Goal: Information Seeking & Learning: Check status

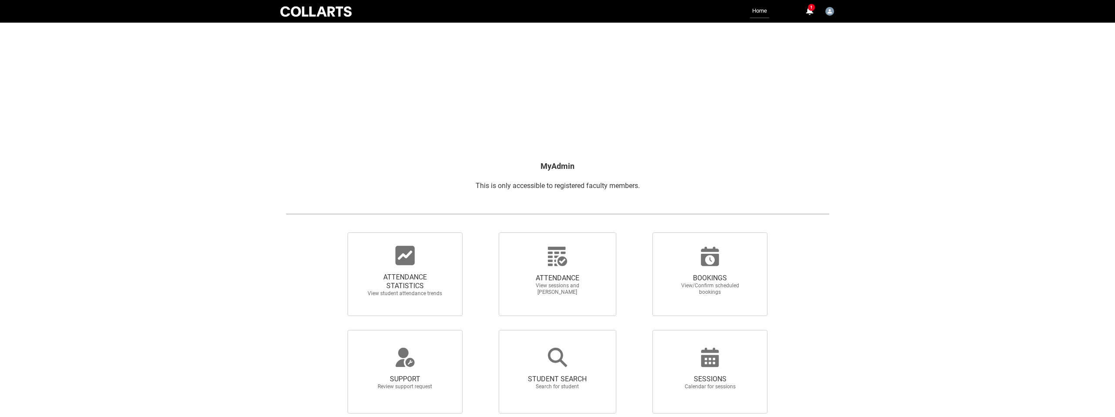
scroll to position [62, 0]
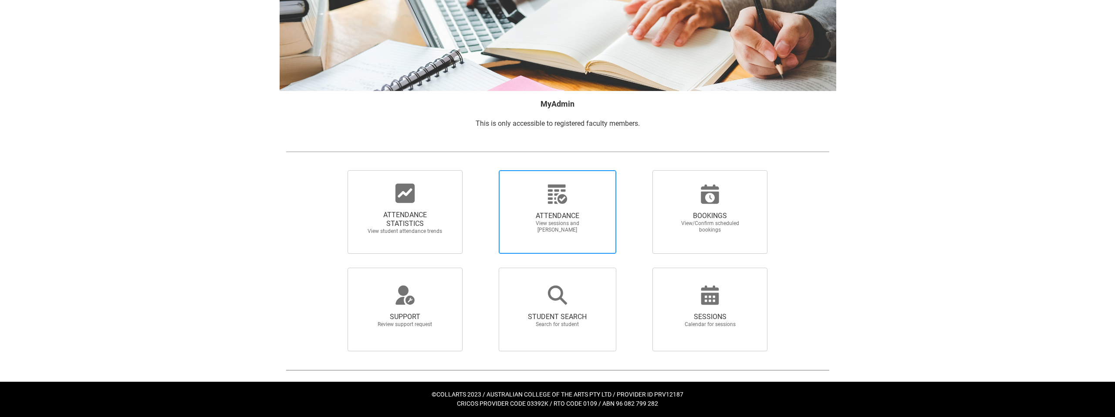
click at [561, 212] on span "ATTENDANCE" at bounding box center [557, 216] width 77 height 9
click at [484, 170] on input "ATTENDANCE View sessions and [PERSON_NAME]" at bounding box center [483, 170] width 0 height 0
radio input "true"
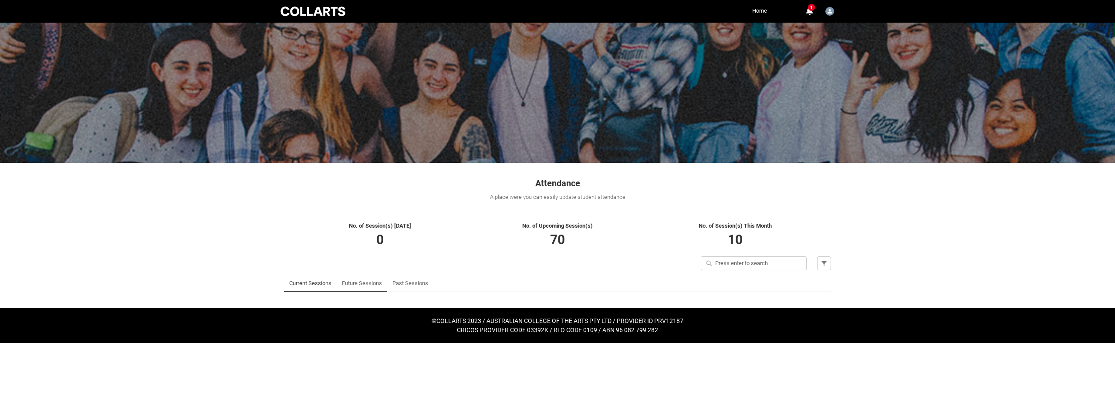
click at [356, 284] on link "Future Sessions" at bounding box center [362, 283] width 40 height 17
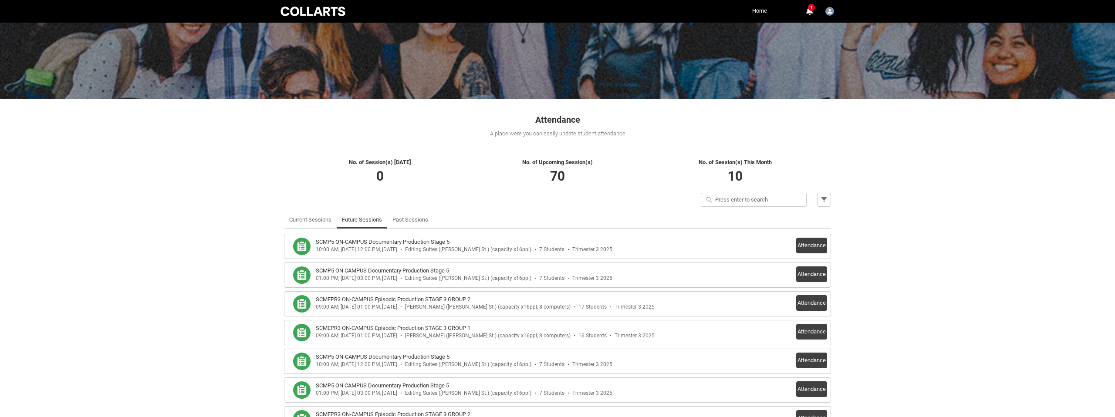
scroll to position [64, 0]
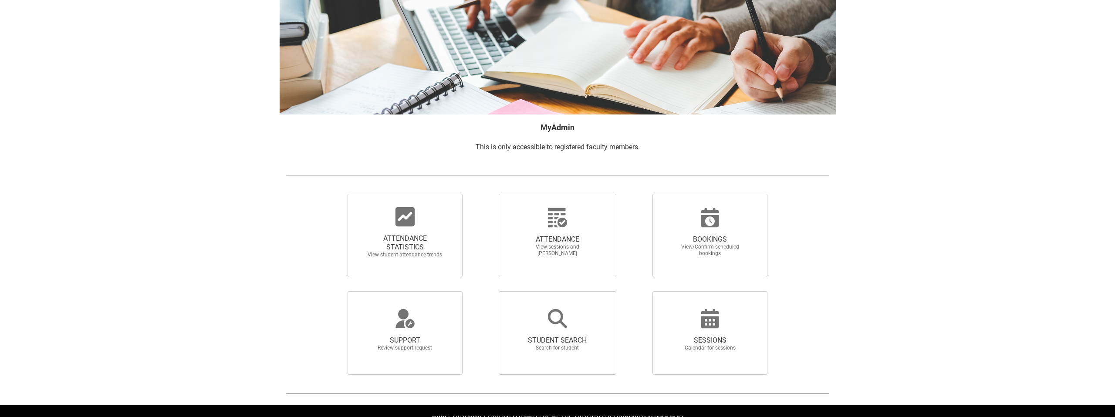
scroll to position [33, 0]
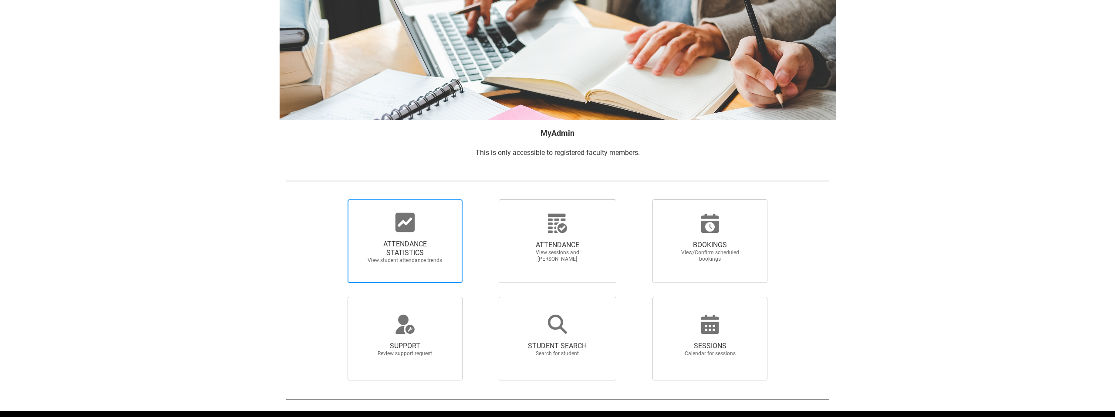
click at [409, 235] on span "ATTENDANCE STATISTICS View student attendance trends" at bounding box center [405, 252] width 84 height 38
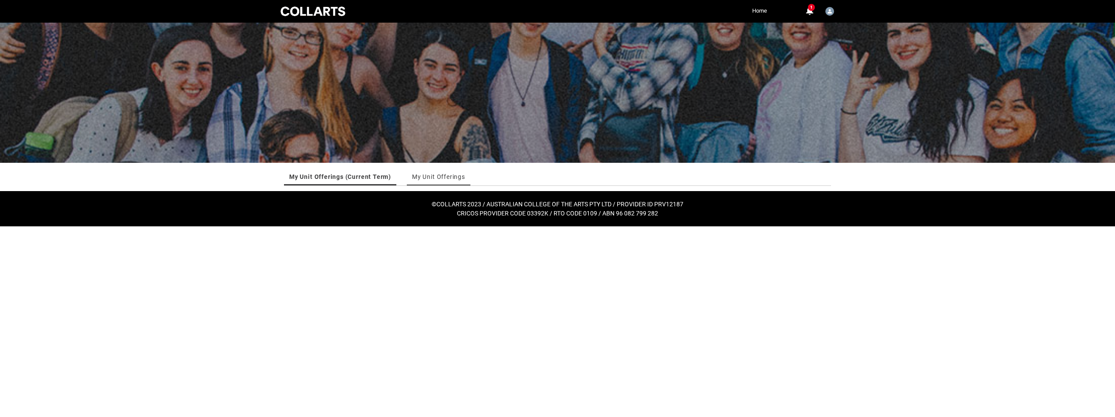
click at [434, 176] on link "My Unit Offerings" at bounding box center [438, 176] width 53 height 17
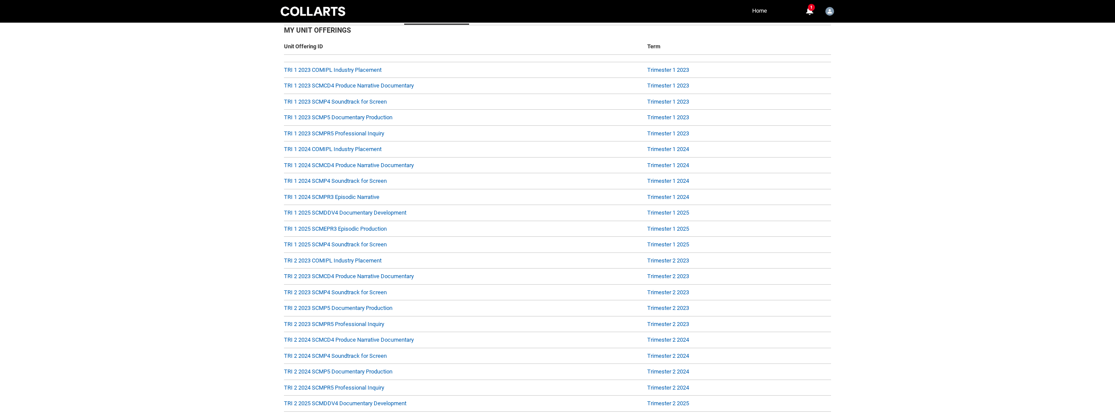
scroll to position [244, 0]
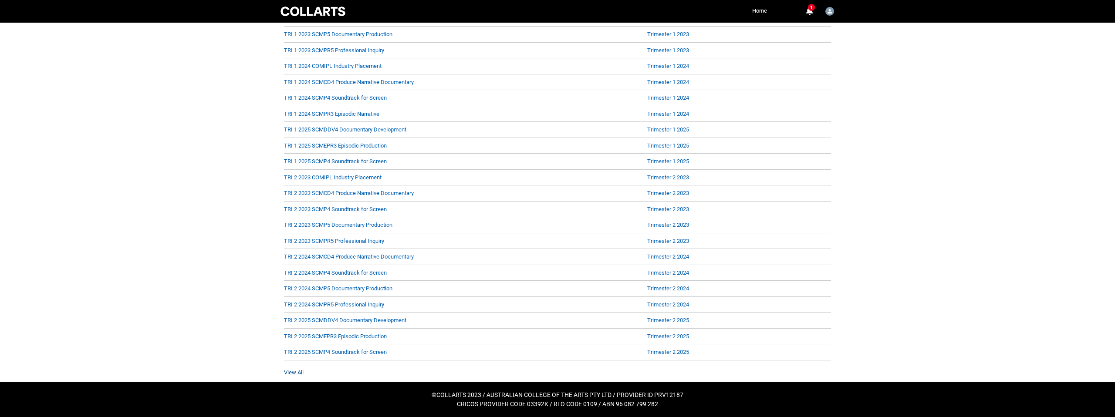
click at [292, 371] on link "View All" at bounding box center [294, 372] width 20 height 7
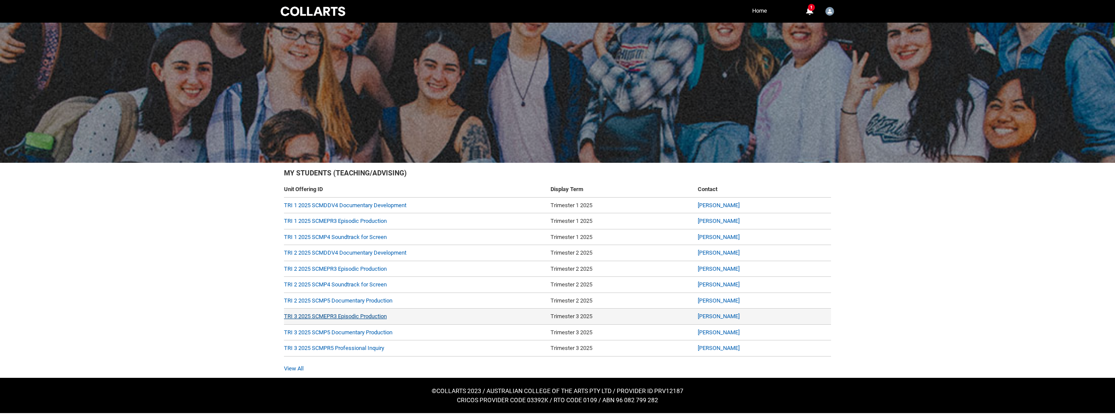
click at [358, 315] on link "TRI 3 2025 SCMEPR3 Episodic Production" at bounding box center [335, 316] width 103 height 7
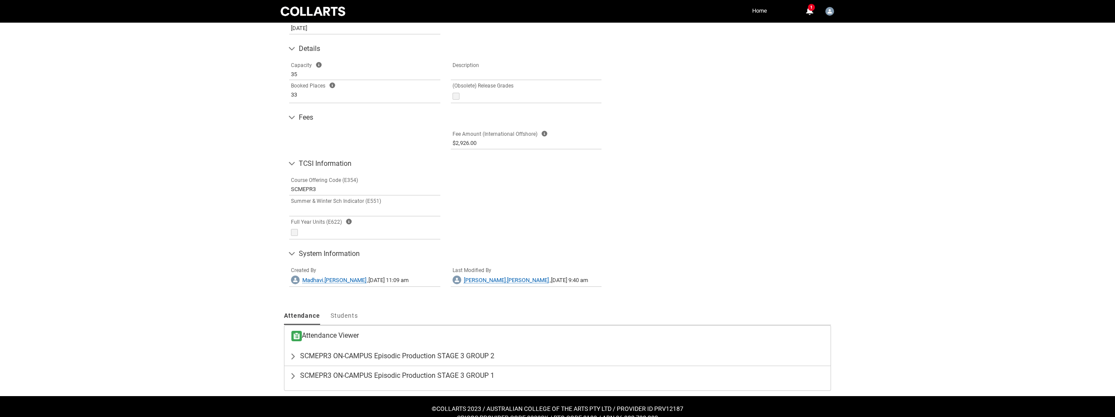
scroll to position [395, 0]
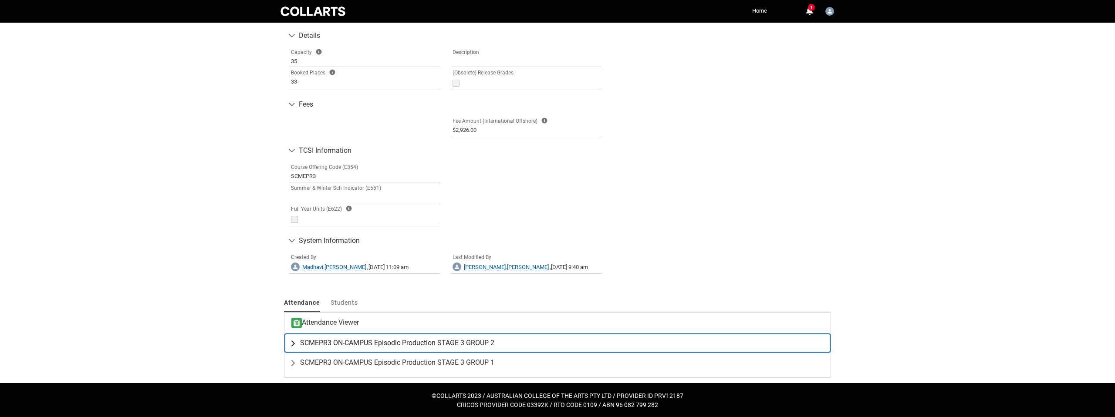
click at [294, 342] on lightning-primitive-icon "button" at bounding box center [295, 343] width 10 height 9
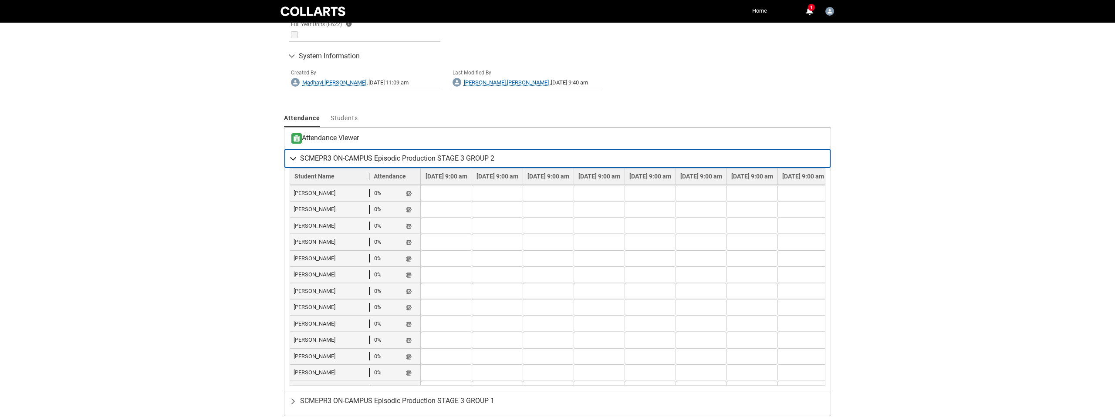
scroll to position [580, 0]
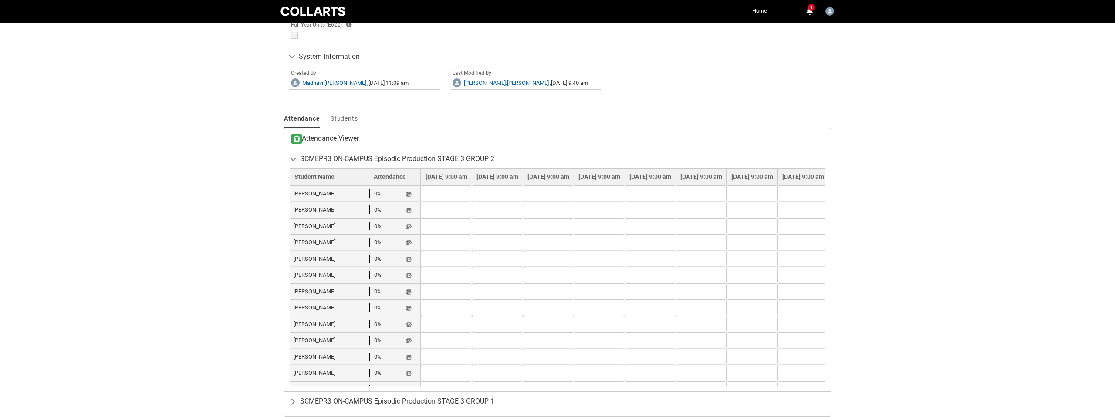
click at [454, 196] on td at bounding box center [446, 194] width 51 height 17
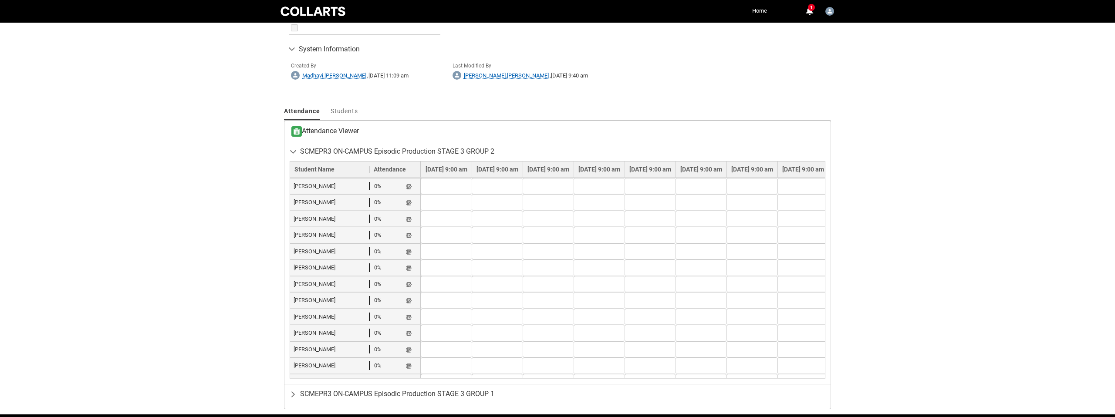
scroll to position [620, 0]
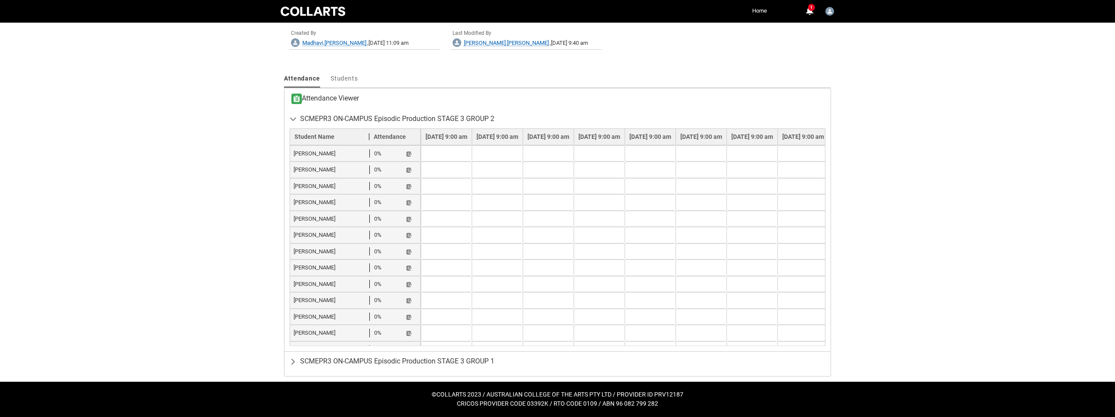
click at [451, 193] on td at bounding box center [446, 186] width 51 height 17
click at [451, 177] on td at bounding box center [446, 170] width 51 height 17
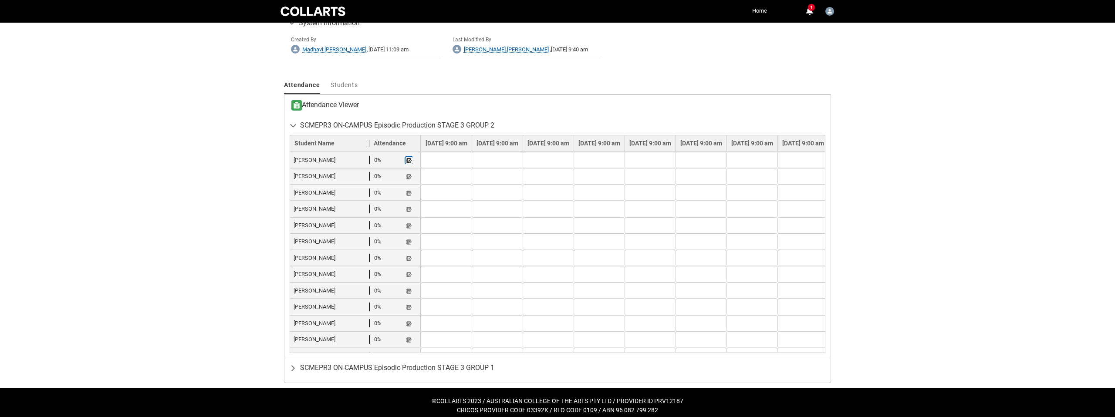
click at [410, 161] on lightning-primitive-icon "button" at bounding box center [409, 160] width 6 height 7
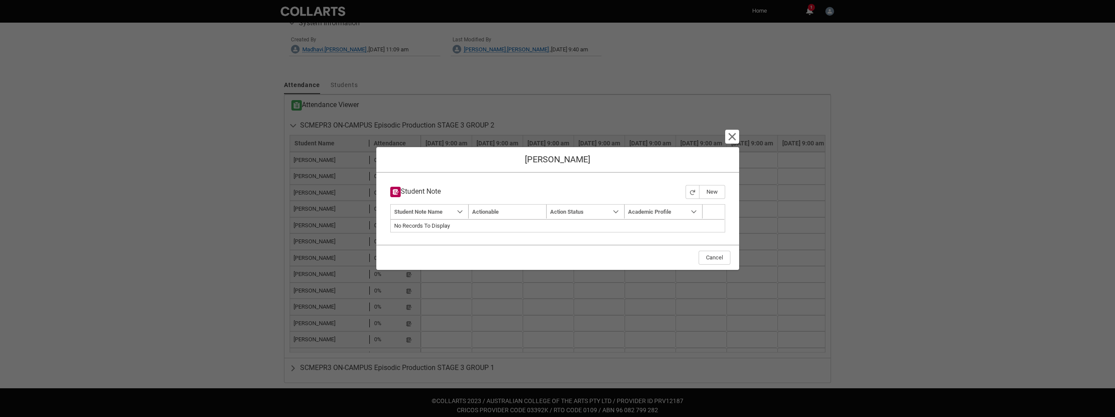
click at [487, 230] on div "No Records To Display" at bounding box center [557, 226] width 327 height 9
click at [714, 192] on button "New" at bounding box center [712, 192] width 26 height 14
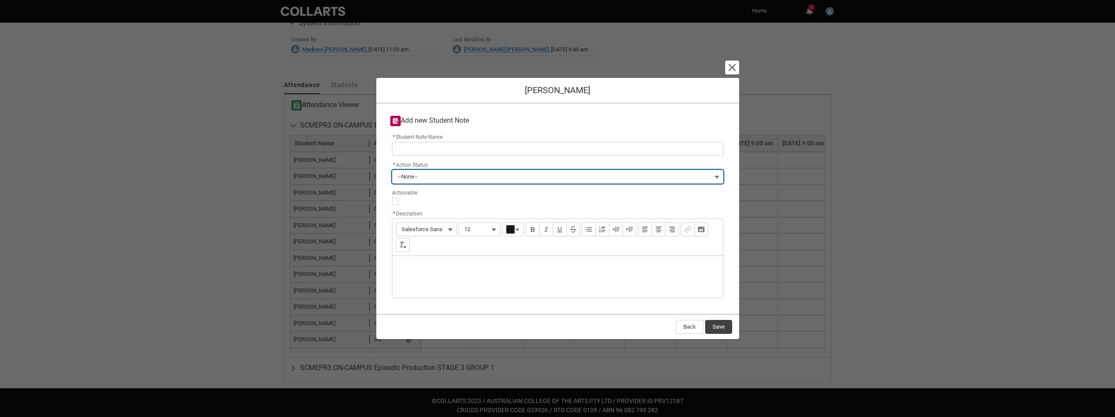
click at [416, 174] on span "--None--" at bounding box center [408, 176] width 20 height 13
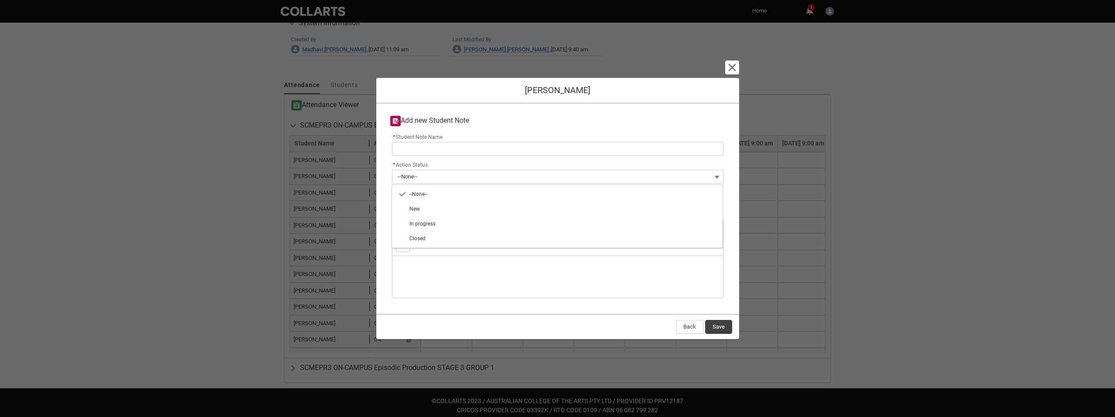
click at [469, 117] on h3 "Add new Student Note" at bounding box center [429, 121] width 79 height 10
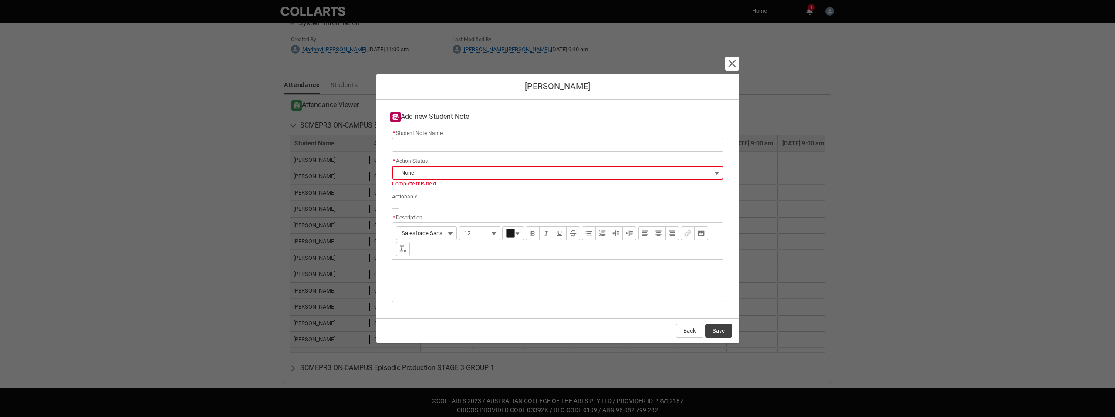
click at [368, 130] on section "Cancel and close [PERSON_NAME] Add new Student Note * Student Note Name * Actio…" at bounding box center [557, 208] width 1115 height 417
click at [405, 134] on label "* Student Note Name" at bounding box center [419, 133] width 54 height 10
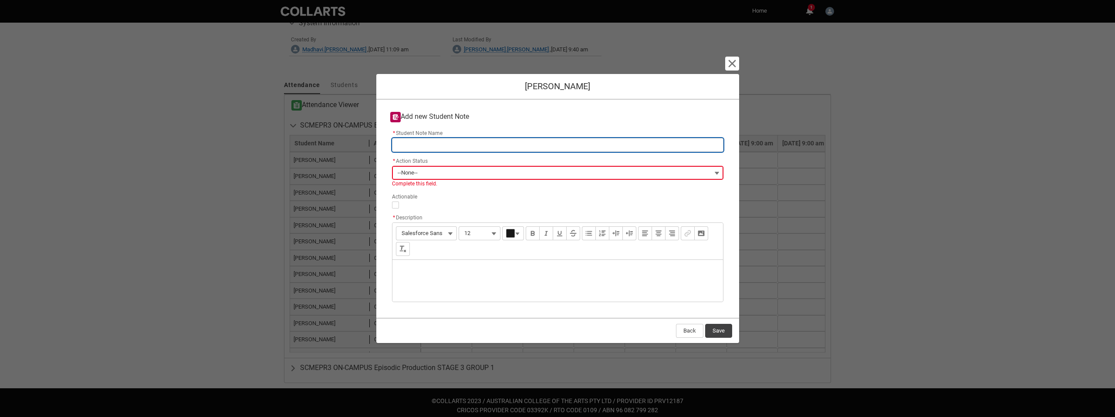
click at [405, 138] on input "* Student Note Name" at bounding box center [557, 145] width 331 height 14
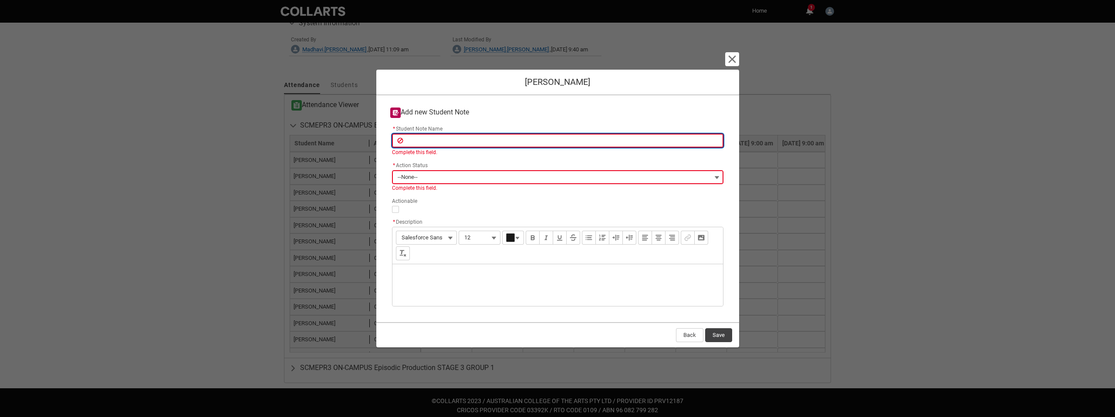
click at [429, 142] on input "* Student Note Name" at bounding box center [557, 141] width 331 height 14
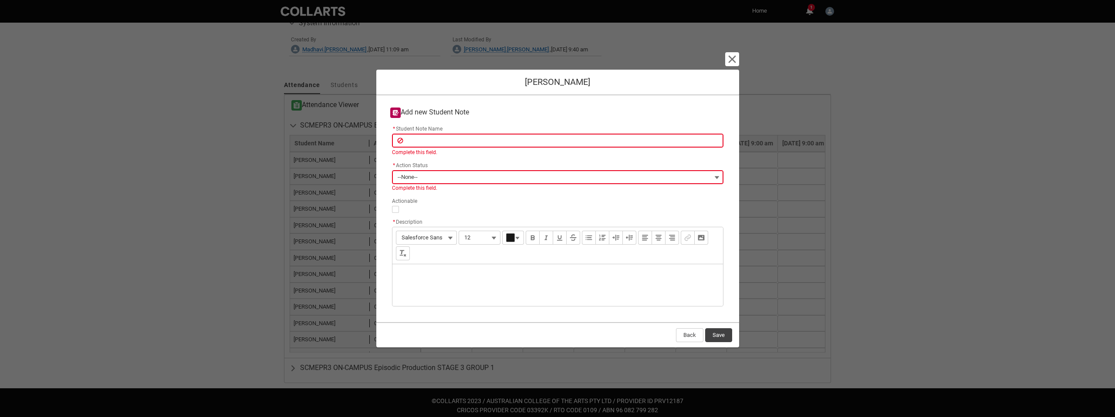
click at [440, 184] on div "* Action Status --None-- --None-- New In progress Closed Action Status Complete…" at bounding box center [557, 176] width 331 height 32
click at [690, 340] on button "Back" at bounding box center [689, 335] width 27 height 14
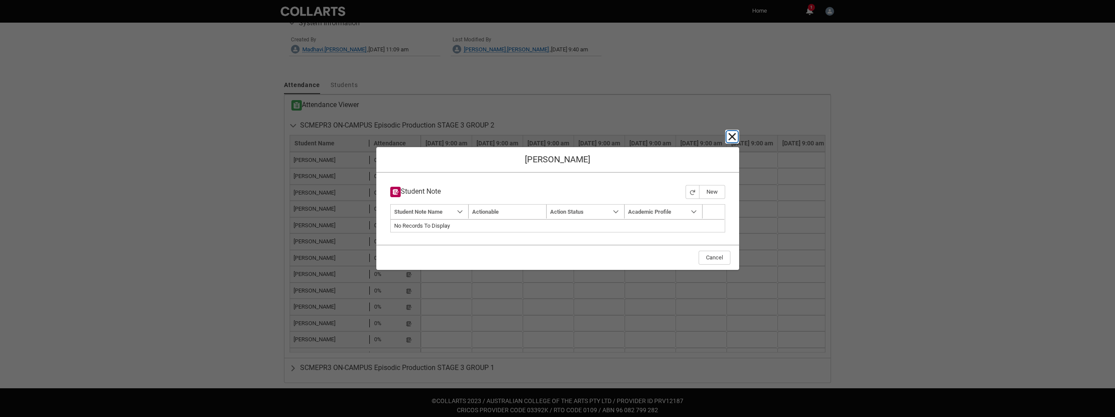
click at [732, 139] on lightning-primitive-icon "button" at bounding box center [732, 137] width 10 height 10
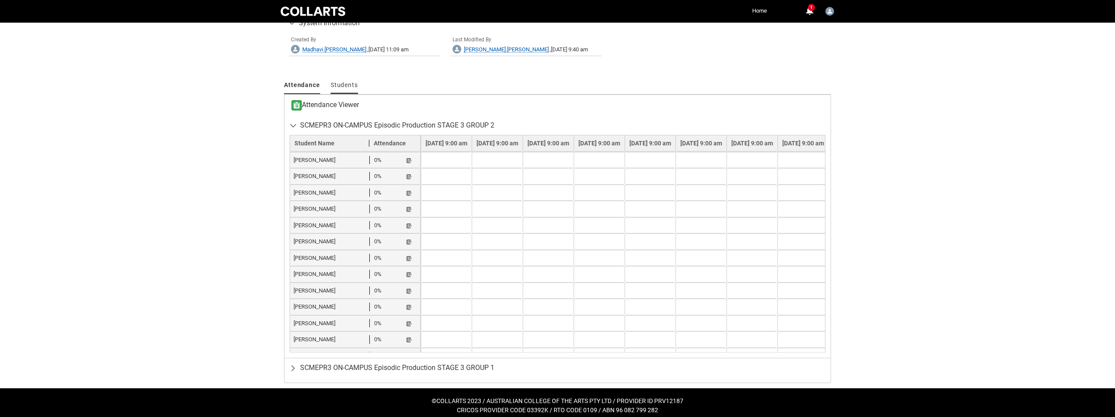
click at [338, 88] on span "Students" at bounding box center [344, 84] width 27 height 7
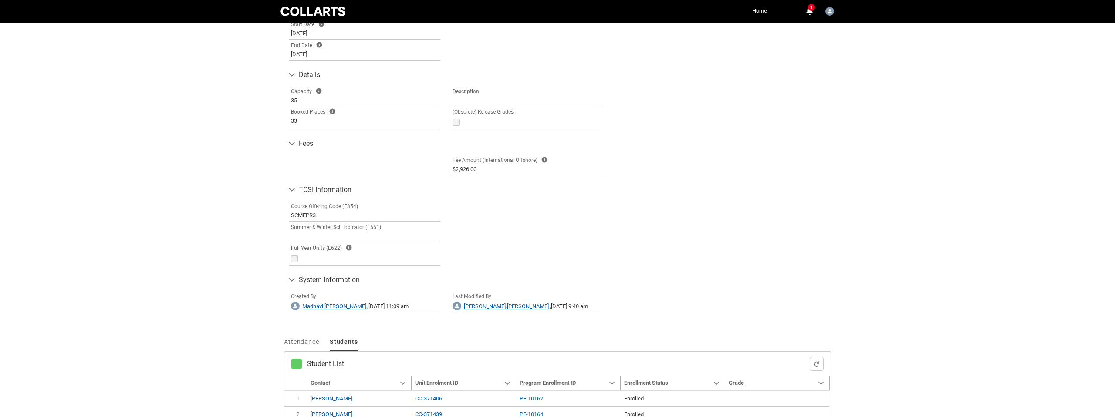
scroll to position [492, 0]
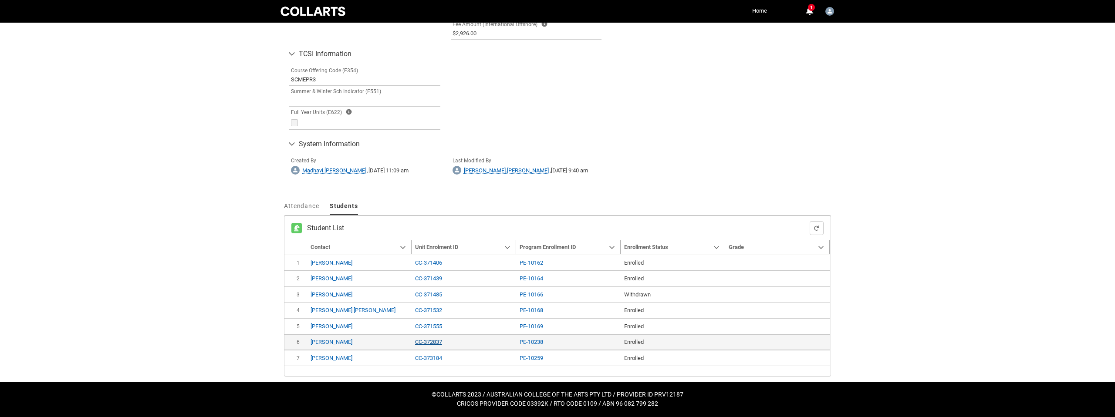
type input "240"
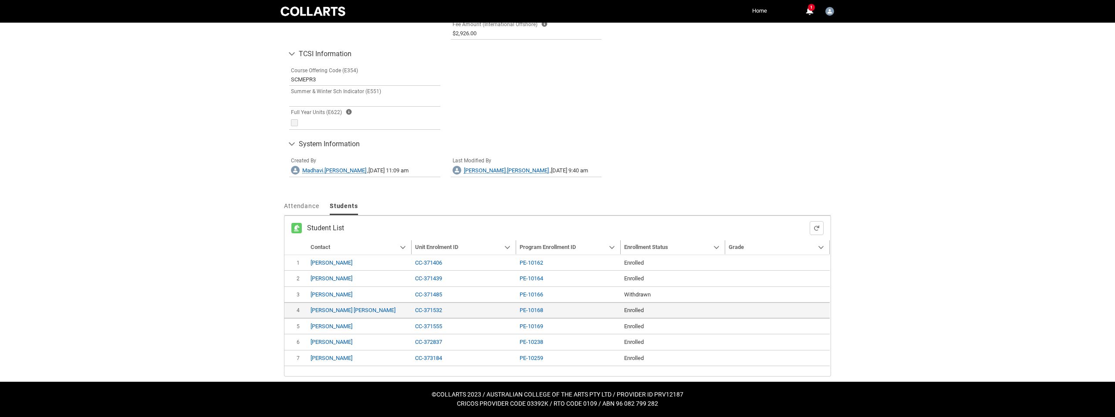
type input "240"
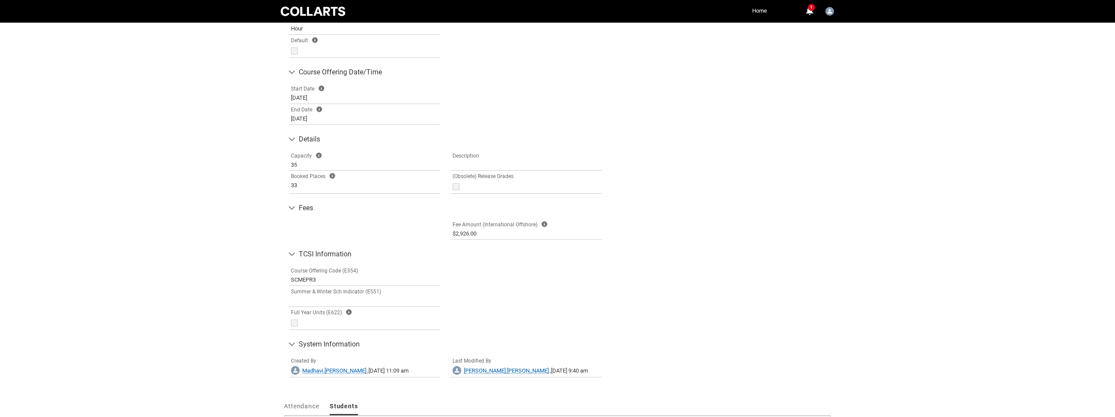
scroll to position [0, 0]
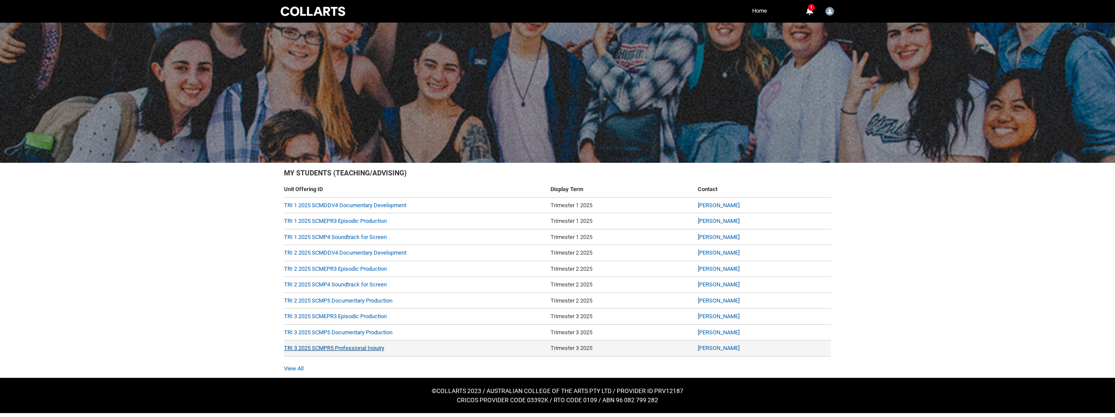
click at [365, 351] on link "TRI 3 2025 SCMPR5 Professional Inquiry" at bounding box center [334, 348] width 100 height 7
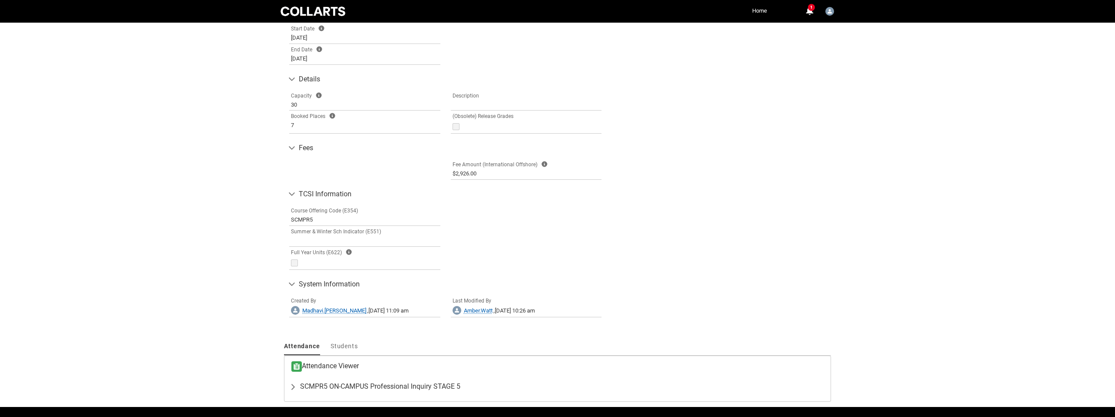
scroll to position [377, 0]
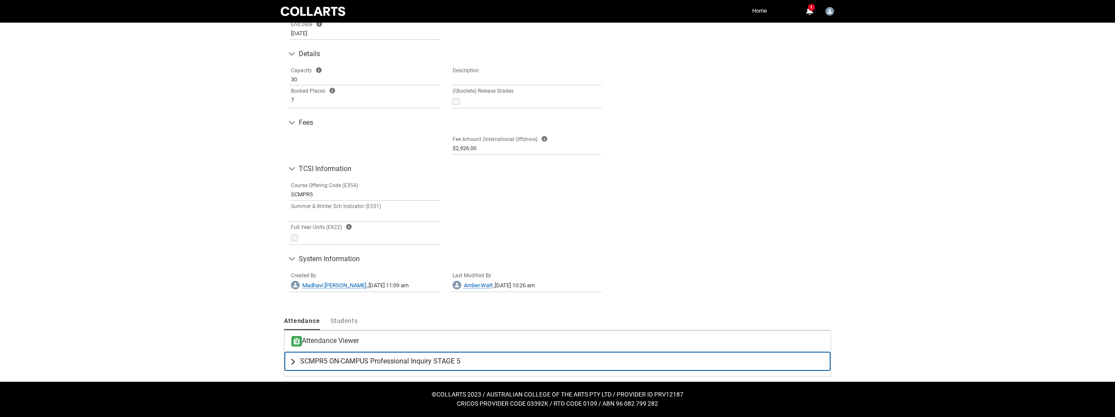
click at [293, 361] on lightning-primitive-icon "button" at bounding box center [295, 361] width 10 height 9
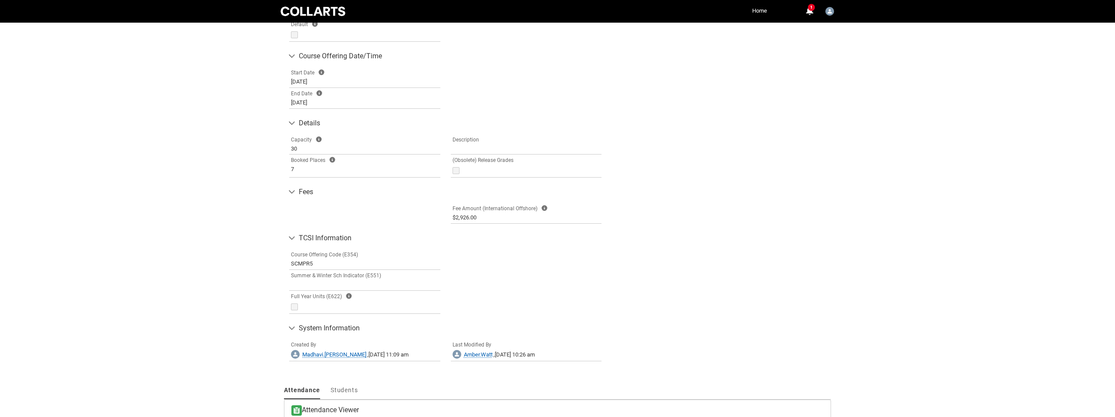
scroll to position [0, 0]
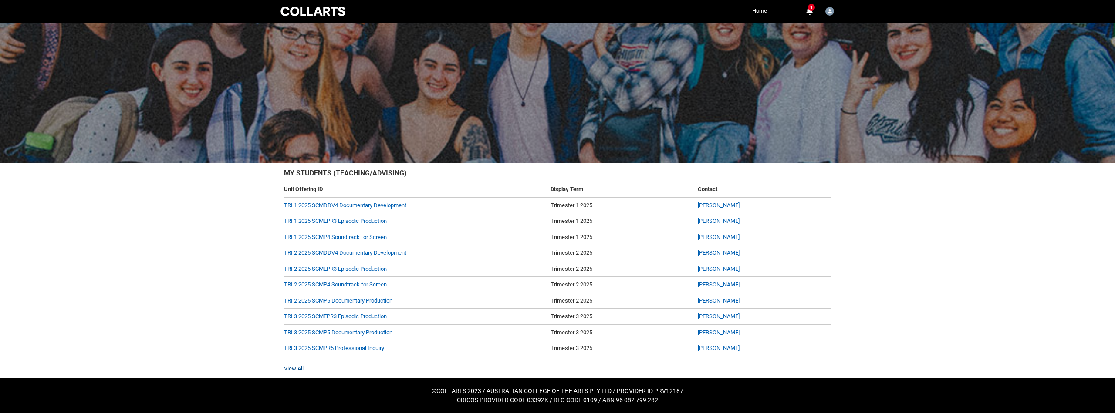
click at [288, 370] on link "View All" at bounding box center [294, 368] width 20 height 7
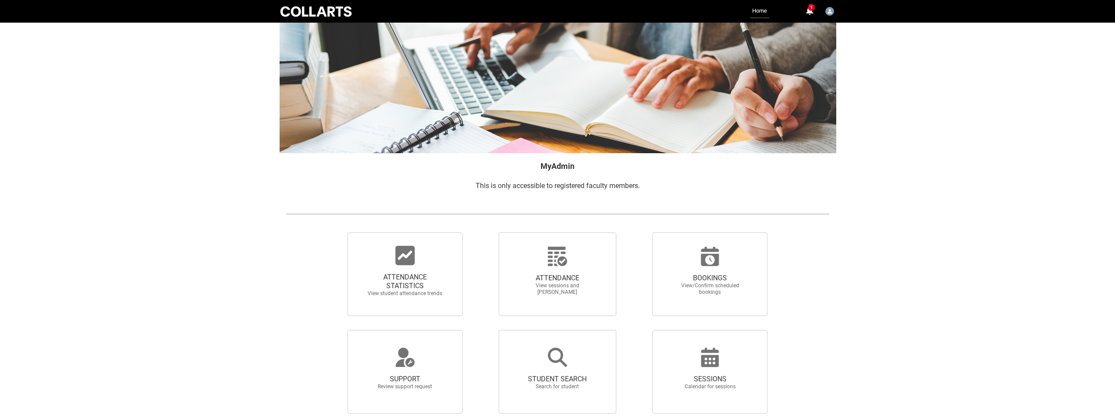
scroll to position [62, 0]
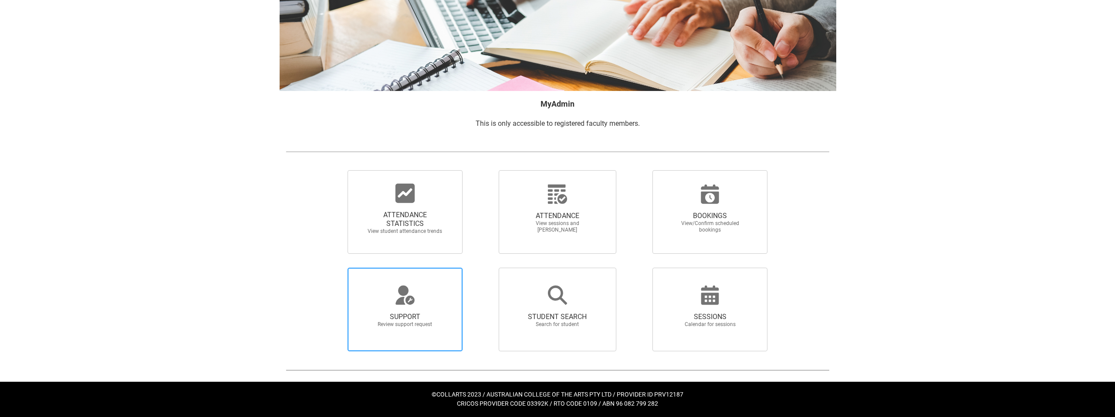
click at [408, 314] on span "SUPPORT" at bounding box center [405, 317] width 77 height 9
